Goal: Information Seeking & Learning: Learn about a topic

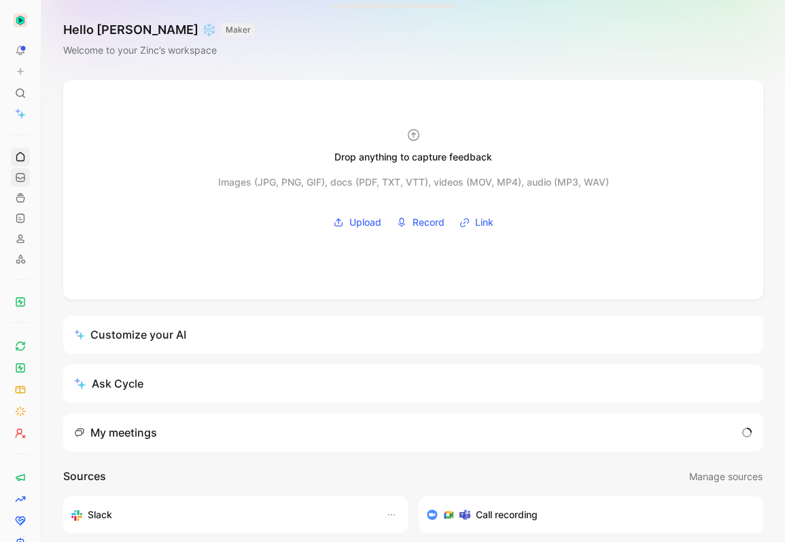
click at [21, 175] on icon at bounding box center [20, 177] width 11 height 11
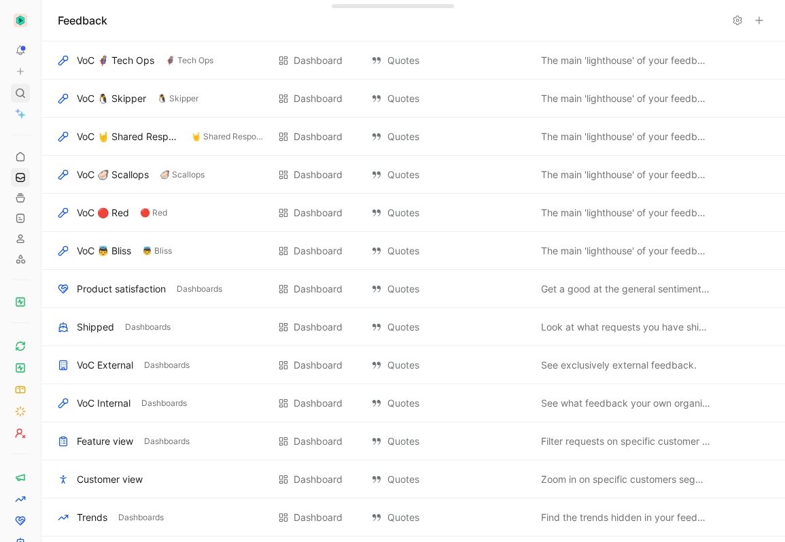
click at [27, 93] on div at bounding box center [20, 93] width 19 height 19
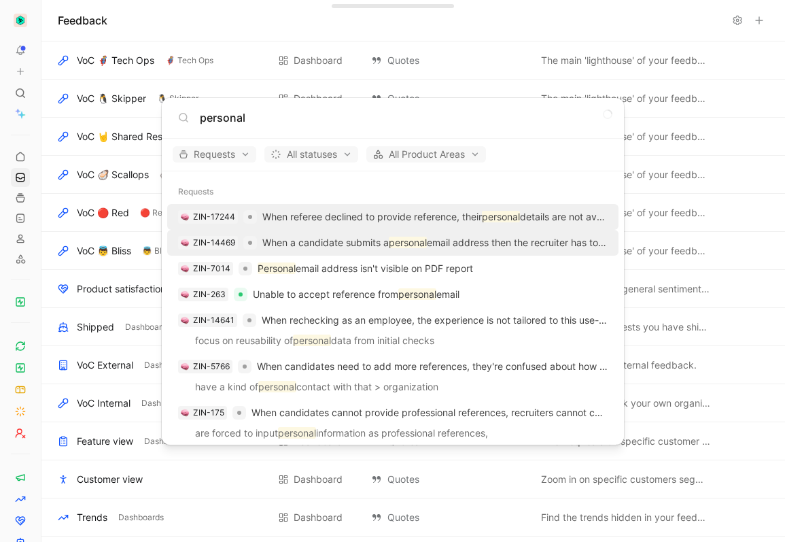
type input "personal"
click at [372, 243] on p "When a candidate submits a personal email address then the recruiter has to fol…" at bounding box center [434, 242] width 345 height 16
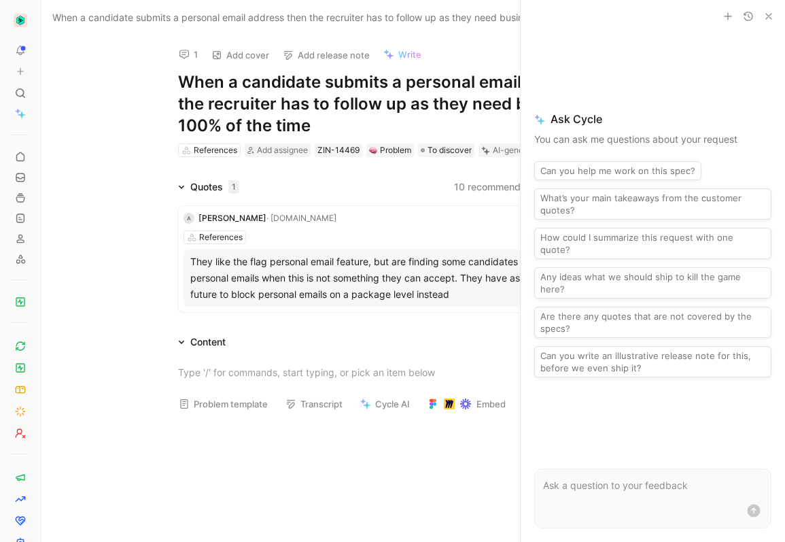
click at [773, 17] on icon "button" at bounding box center [768, 16] width 11 height 11
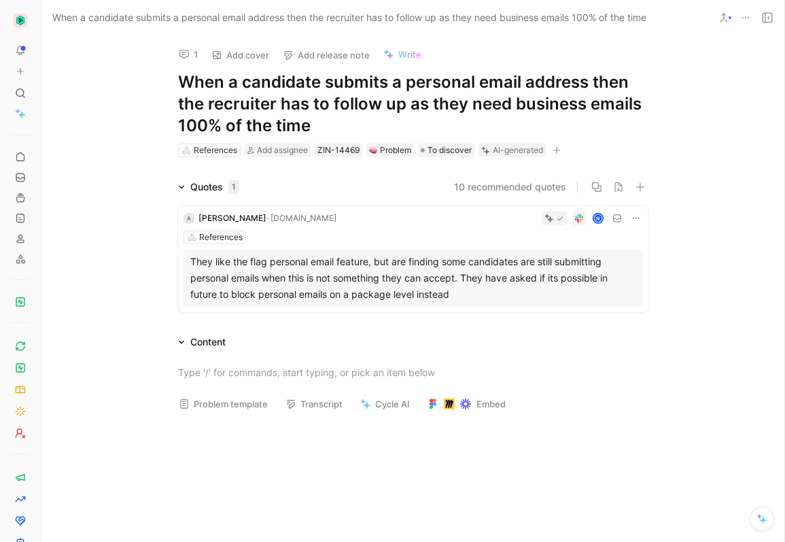
click at [743, 19] on icon at bounding box center [745, 17] width 11 height 11
click at [179, 56] on icon at bounding box center [184, 54] width 11 height 11
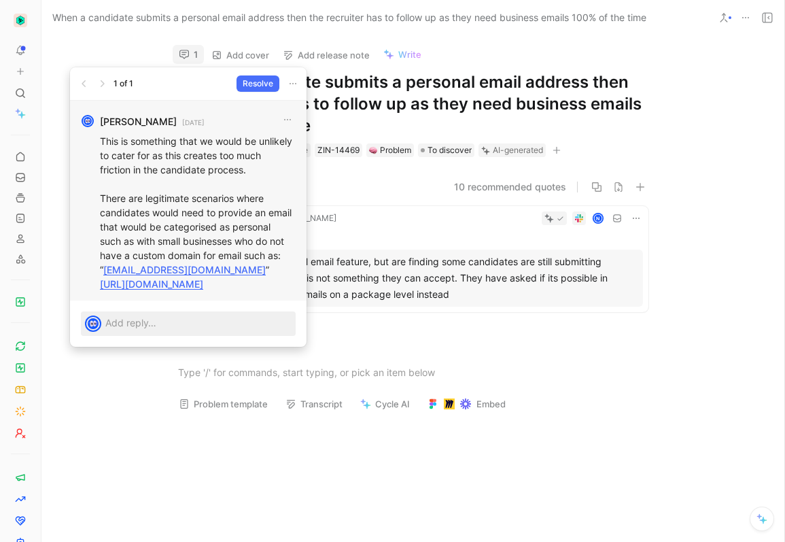
drag, startPoint x: 296, startPoint y: 289, endPoint x: 98, endPoint y: 199, distance: 217.1
click at [98, 199] on div "[PERSON_NAME] [DATE] This is something that we would be unlikely to cater for a…" at bounding box center [188, 201] width 236 height 200
copy p "There are legitimate scenarios where candidates would need to provide an email …"
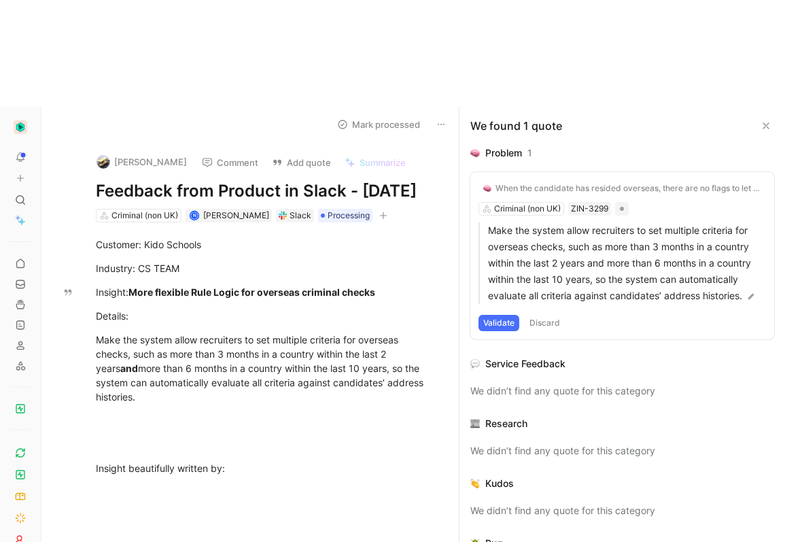
click at [587, 183] on div "When the candidate has resided overseas, there are no flags to let us know, so …" at bounding box center [628, 188] width 266 height 11
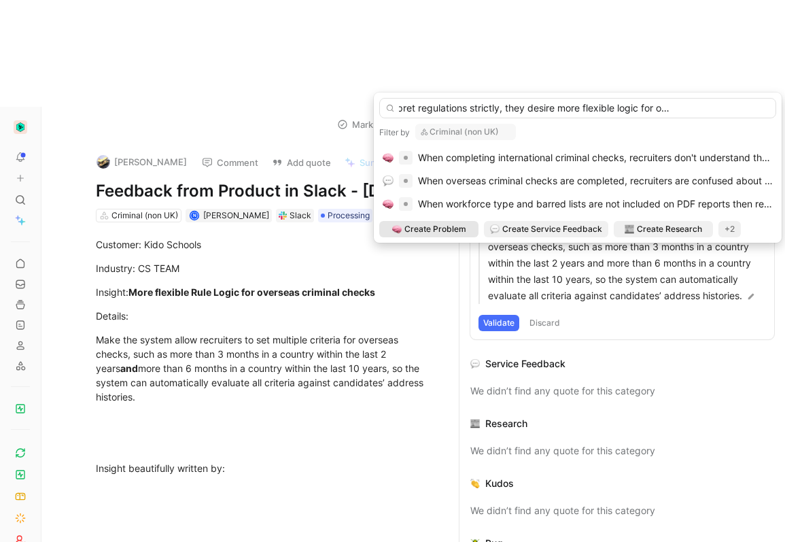
scroll to position [0, 100]
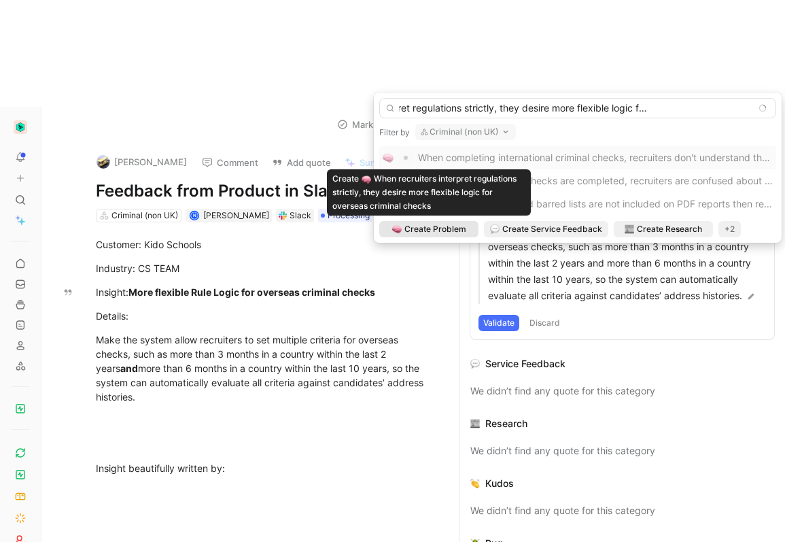
type input "When recruiters interpret regulations strictly, they desire more flexible logic…"
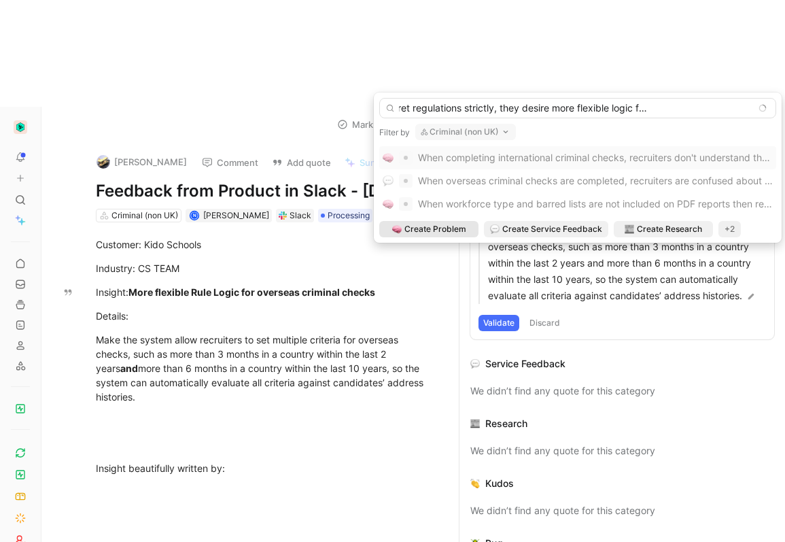
scroll to position [0, 0]
click at [407, 231] on span "Create Problem" at bounding box center [435, 229] width 62 height 14
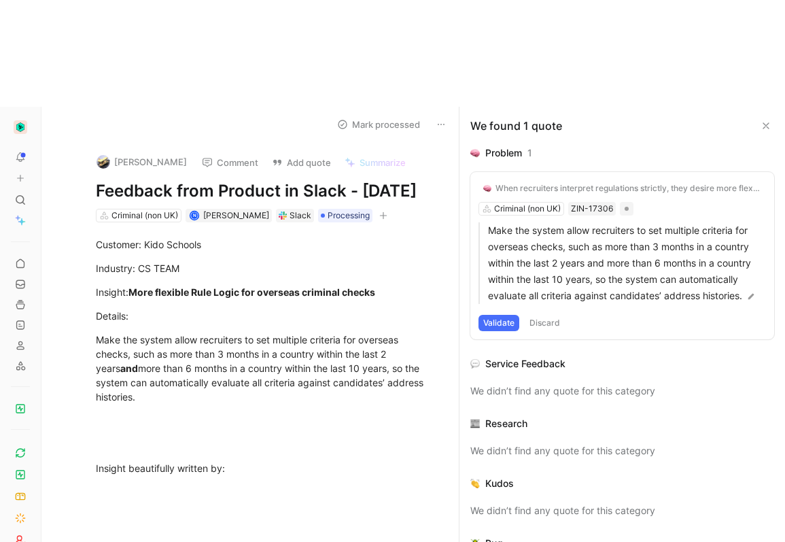
click at [498, 315] on button "Validate" at bounding box center [498, 323] width 41 height 16
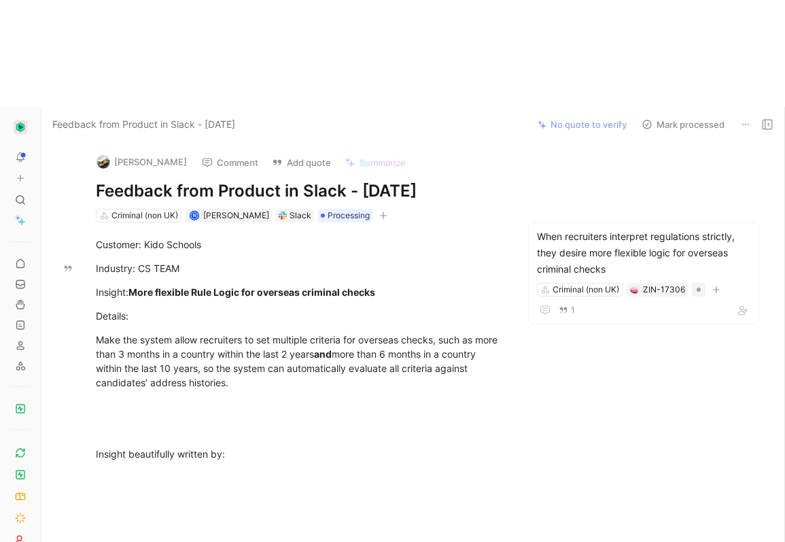
click at [647, 120] on use at bounding box center [647, 124] width 8 height 8
